Goal: Check status

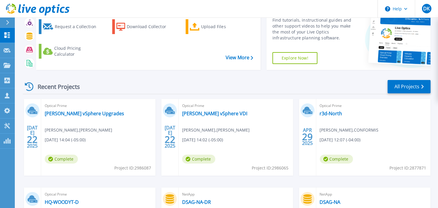
scroll to position [59, 0]
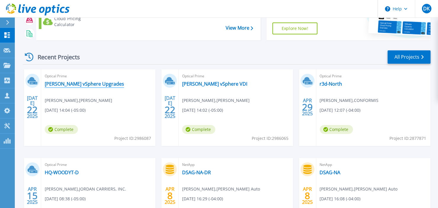
click at [75, 82] on link "[PERSON_NAME] vSphere Upgrades" at bounding box center [84, 84] width 79 height 6
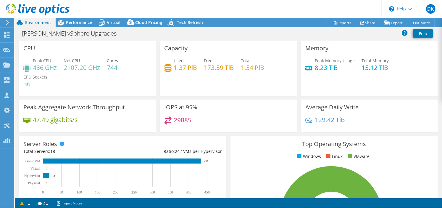
select select "USD"
click at [63, 20] on div at bounding box center [35, 10] width 70 height 20
click at [65, 20] on icon at bounding box center [61, 22] width 10 height 10
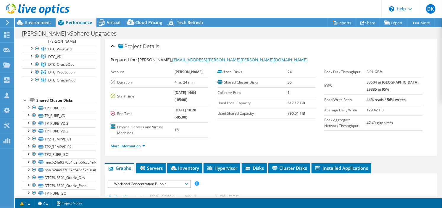
scroll to position [59, 0]
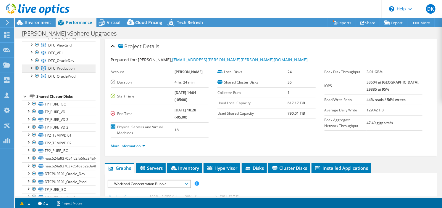
click at [67, 68] on span "DTC_Production" at bounding box center [61, 68] width 26 height 5
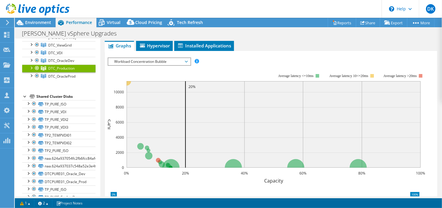
scroll to position [0, 0]
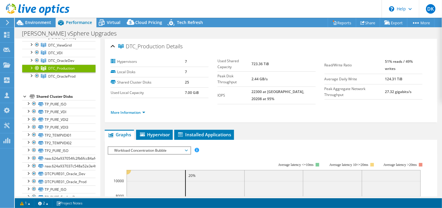
click at [30, 65] on div at bounding box center [31, 68] width 6 height 6
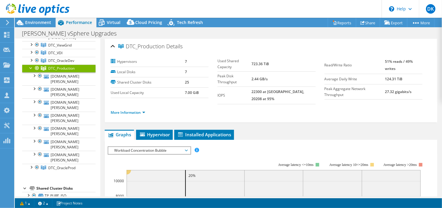
click at [27, 66] on link "DTC_Production" at bounding box center [58, 69] width 73 height 8
click at [30, 67] on div at bounding box center [31, 68] width 6 height 6
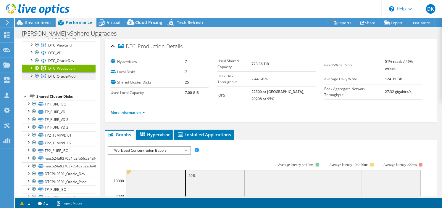
click at [31, 74] on div at bounding box center [31, 75] width 6 height 6
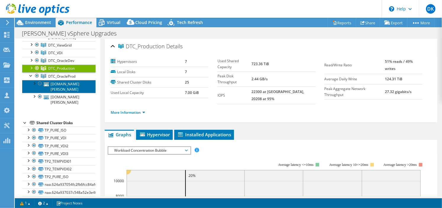
click at [58, 87] on link "dtcorclesx01.kimley-horn.com" at bounding box center [58, 86] width 73 height 13
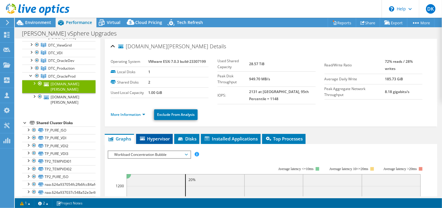
click at [167, 137] on span "Hypervisor" at bounding box center [154, 139] width 31 height 6
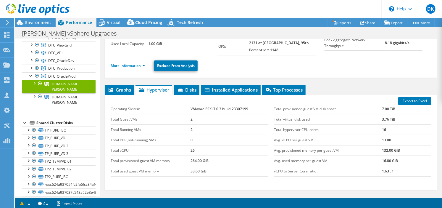
scroll to position [59, 0]
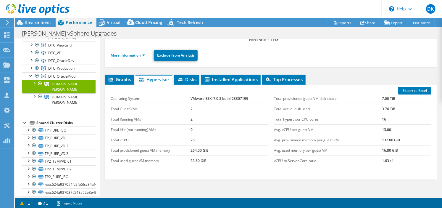
click at [36, 83] on div at bounding box center [34, 83] width 6 height 6
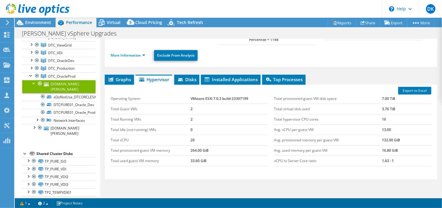
click at [57, 85] on link "dtcorclesx01.kimley-horn.com" at bounding box center [58, 86] width 73 height 13
click at [145, 55] on link "More Information" at bounding box center [128, 55] width 35 height 5
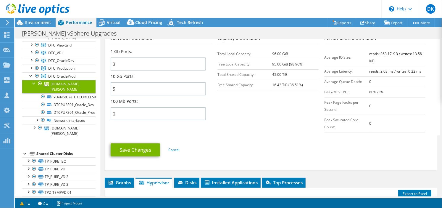
scroll to position [326, 0]
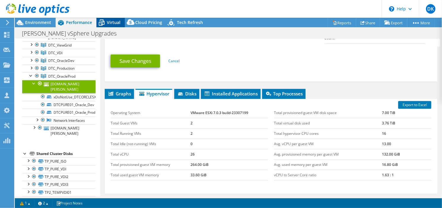
click at [110, 23] on span "Virtual" at bounding box center [114, 23] width 14 height 6
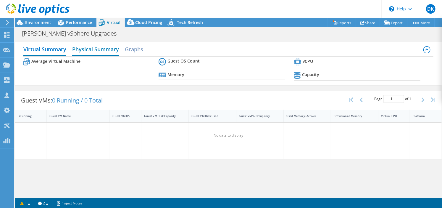
click at [100, 48] on h2 "Physical Summary" at bounding box center [95, 49] width 47 height 13
